Goal: Task Accomplishment & Management: Use online tool/utility

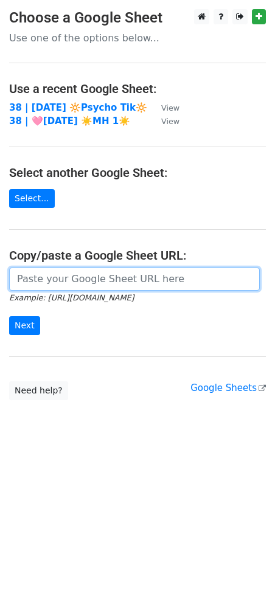
click at [56, 278] on input "url" at bounding box center [134, 279] width 251 height 23
paste input "https://docs.google.com/spreadsheets/d/1XNwUFUJDEqzw-o5EDMTG00mIZNBajU9MBXkCMXk…"
type input "https://docs.google.com/spreadsheets/d/1XNwUFUJDEqzw-o5EDMTG00mIZNBajU9MBXkCMXk…"
click at [9, 316] on input "Next" at bounding box center [24, 325] width 31 height 19
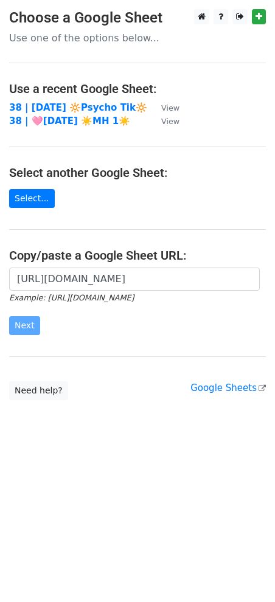
scroll to position [0, 0]
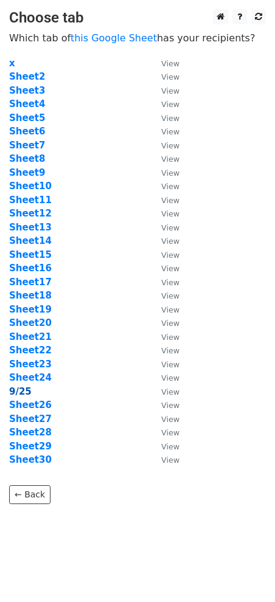
click at [22, 395] on strong "9/25" at bounding box center [20, 391] width 23 height 11
click at [21, 395] on strong "9/25" at bounding box center [20, 391] width 23 height 11
click at [25, 389] on strong "9/25" at bounding box center [20, 391] width 23 height 11
click at [18, 388] on strong "9/25" at bounding box center [20, 391] width 23 height 11
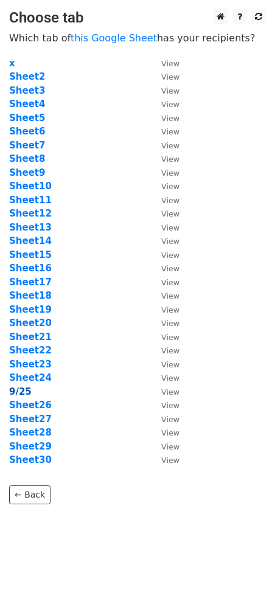
click at [26, 389] on strong "9/25" at bounding box center [20, 391] width 23 height 11
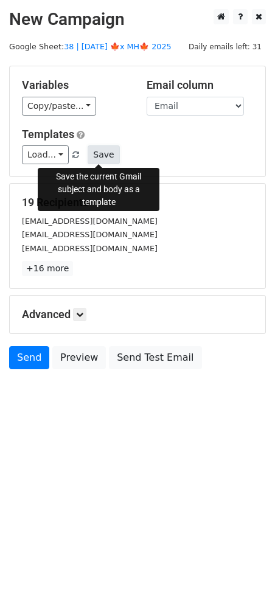
click at [97, 149] on button "Save" at bounding box center [104, 154] width 32 height 19
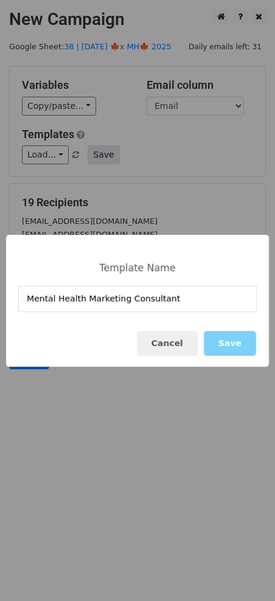
type input "Mental Health Marketing Consultant"
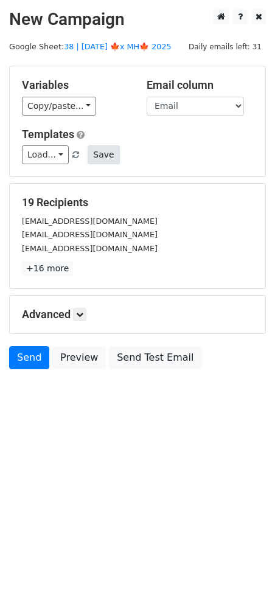
click at [97, 148] on button "Save" at bounding box center [104, 154] width 32 height 19
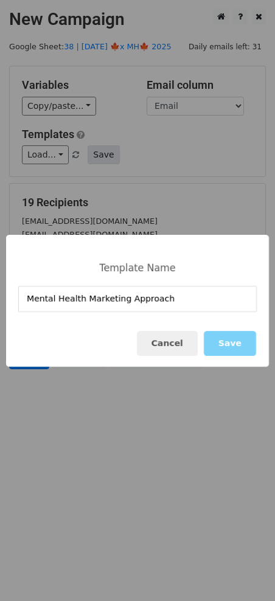
type input "Mental Health Marketing Approach"
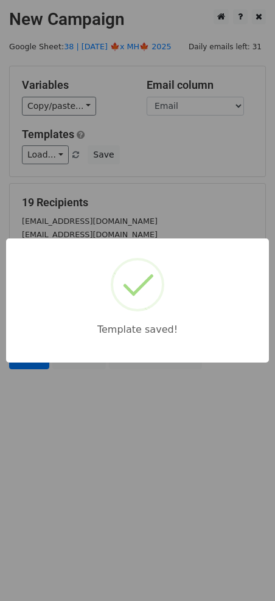
click at [188, 168] on div "Template saved!" at bounding box center [137, 300] width 275 height 601
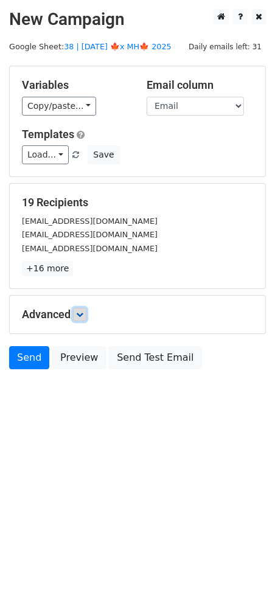
click at [77, 310] on link at bounding box center [79, 314] width 13 height 13
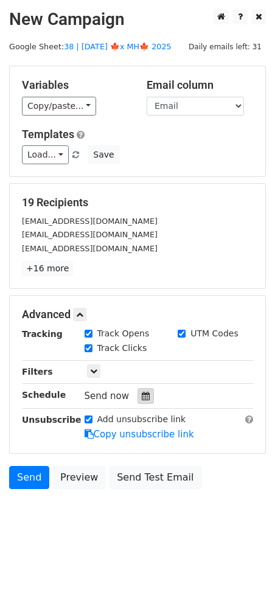
click at [142, 399] on icon at bounding box center [146, 396] width 8 height 9
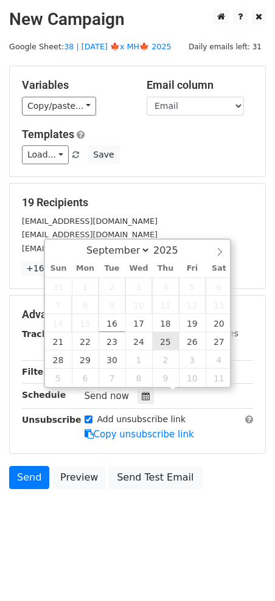
type input "2025-09-25 12:00"
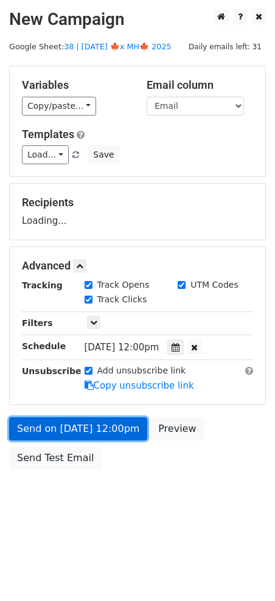
click at [108, 427] on link "Send on Sep 25 at 12:00pm" at bounding box center [78, 428] width 138 height 23
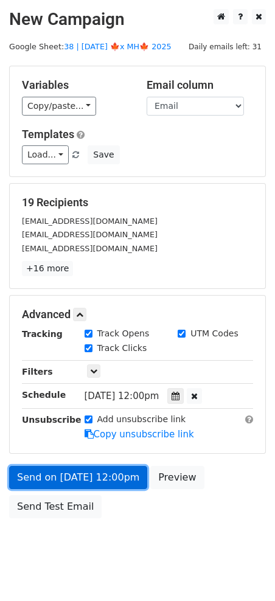
click at [78, 466] on link "Send on Sep 25 at 12:00pm" at bounding box center [78, 477] width 138 height 23
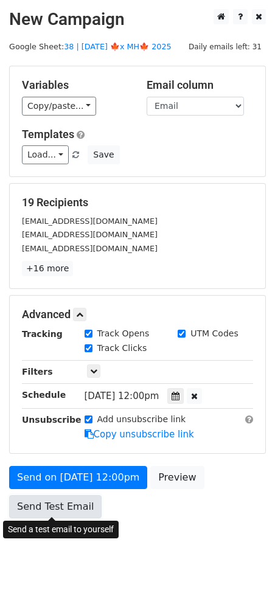
click at [52, 500] on link "Send Test Email" at bounding box center [55, 506] width 93 height 23
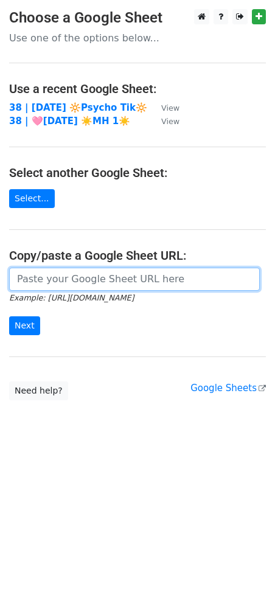
click at [91, 278] on input "url" at bounding box center [134, 279] width 251 height 23
paste input "https://docs.google.com/spreadsheets/d/1XNwUFUJDEqzw-o5EDMTG00mIZNBajU9MBXkCMXk…"
type input "https://docs.google.com/spreadsheets/d/1XNwUFUJDEqzw-o5EDMTG00mIZNBajU9MBXkCMXk…"
click at [9, 316] on input "Next" at bounding box center [24, 325] width 31 height 19
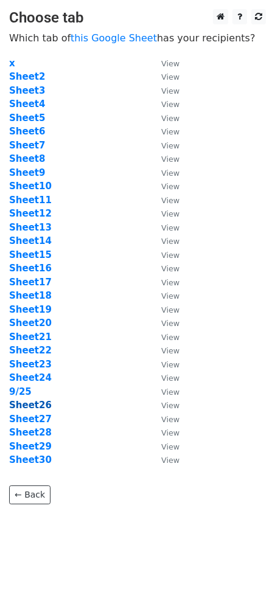
click at [15, 400] on strong "Sheet26" at bounding box center [30, 405] width 43 height 11
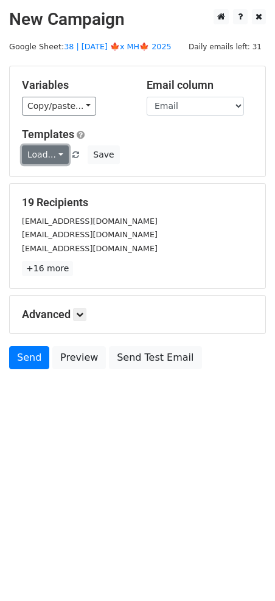
click at [45, 162] on link "Load..." at bounding box center [45, 154] width 47 height 19
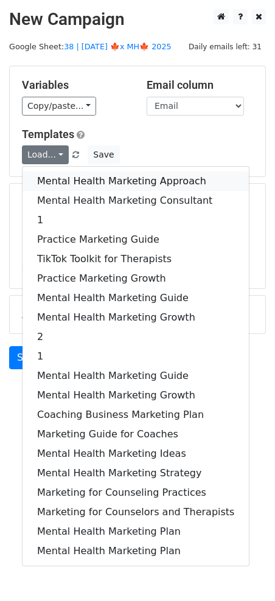
click at [75, 177] on link "Mental Health Marketing Approach" at bounding box center [136, 181] width 226 height 19
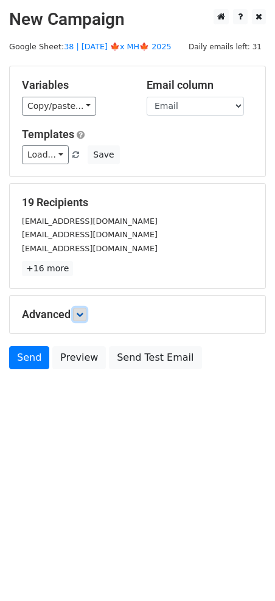
click at [83, 309] on link at bounding box center [79, 314] width 13 height 13
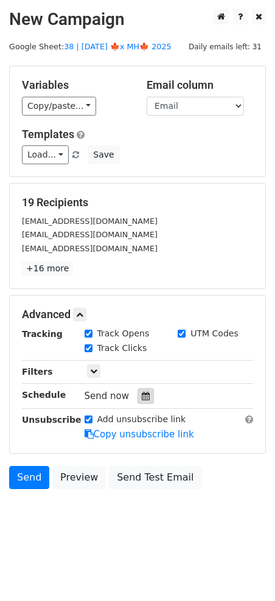
click at [138, 389] on div at bounding box center [146, 396] width 16 height 16
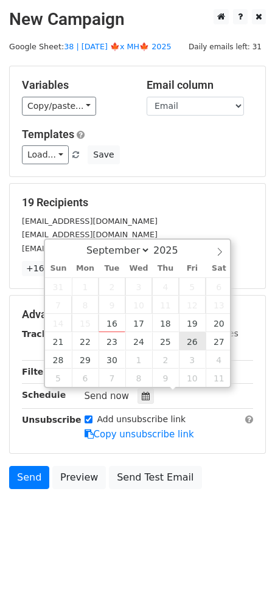
type input "2025-09-26 12:00"
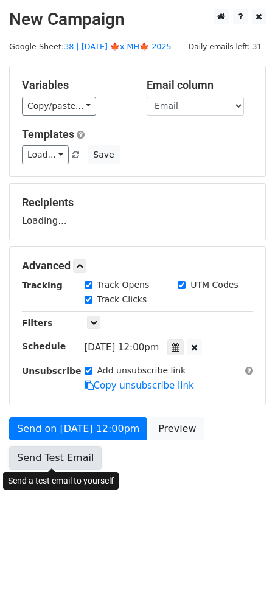
click at [88, 452] on link "Send Test Email" at bounding box center [55, 458] width 93 height 23
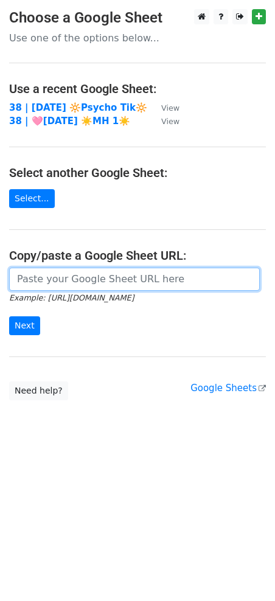
click at [94, 282] on input "url" at bounding box center [134, 279] width 251 height 23
paste input "https://docs.google.com/spreadsheets/d/1XNwUFUJDEqzw-o5EDMTG00mIZNBajU9MBXkCMXk…"
type input "https://docs.google.com/spreadsheets/d/1XNwUFUJDEqzw-o5EDMTG00mIZNBajU9MBXkCMXk…"
click at [9, 316] on input "Next" at bounding box center [24, 325] width 31 height 19
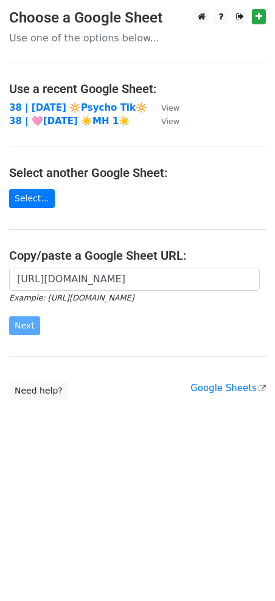
scroll to position [0, 0]
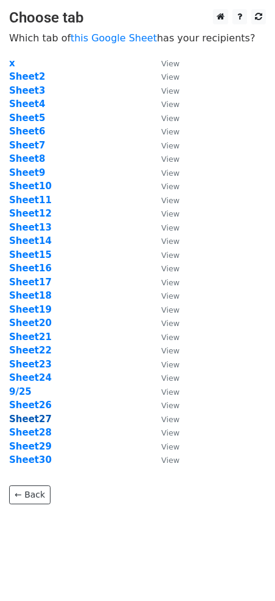
click at [37, 416] on strong "Sheet27" at bounding box center [30, 419] width 43 height 11
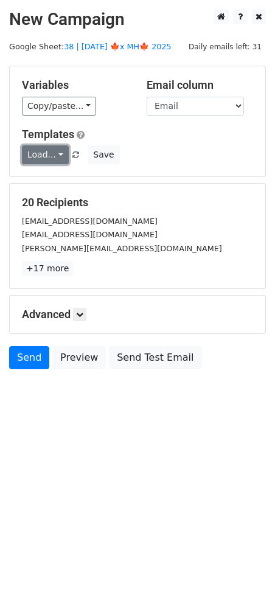
click at [44, 158] on link "Load..." at bounding box center [45, 154] width 47 height 19
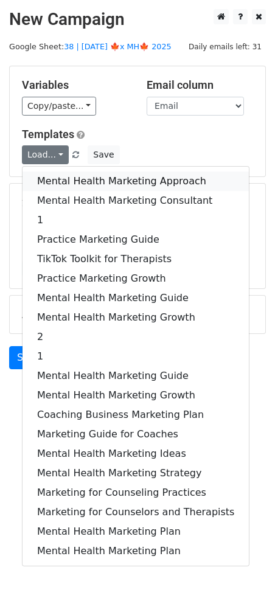
click at [75, 175] on link "Mental Health Marketing Approach" at bounding box center [136, 181] width 226 height 19
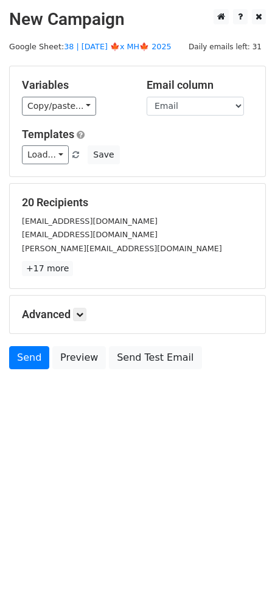
click at [84, 320] on h5 "Advanced" at bounding box center [137, 314] width 231 height 13
click at [83, 316] on icon at bounding box center [79, 314] width 7 height 7
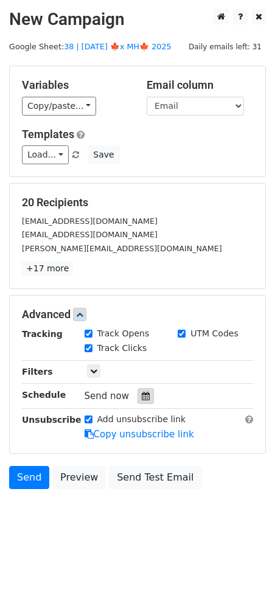
click at [138, 389] on div at bounding box center [146, 396] width 16 height 16
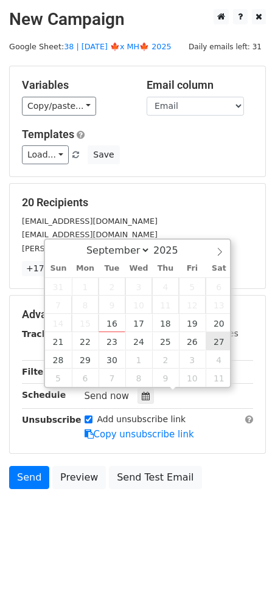
type input "[DATE] 12:00"
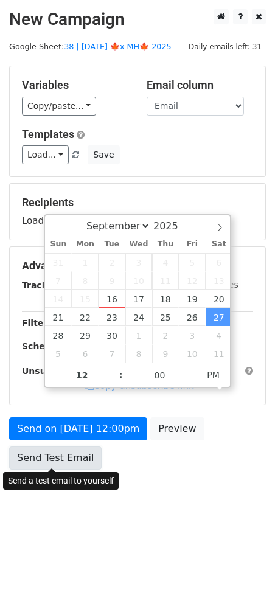
click at [63, 456] on link "Send Test Email" at bounding box center [55, 458] width 93 height 23
